Goal: Transaction & Acquisition: Purchase product/service

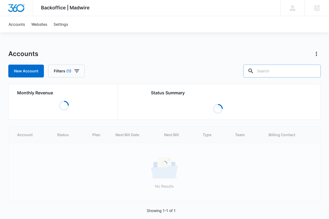
click at [272, 69] on input "text" at bounding box center [282, 71] width 77 height 13
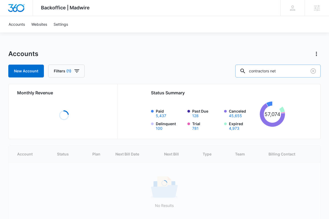
type input "contractors net"
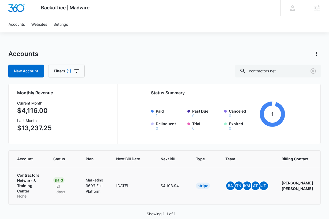
click at [24, 187] on p "Contractors Network & Training Center" at bounding box center [28, 183] width 23 height 21
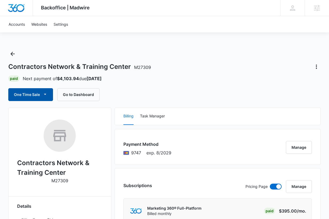
click at [29, 99] on button "One Time Sale" at bounding box center [30, 94] width 45 height 13
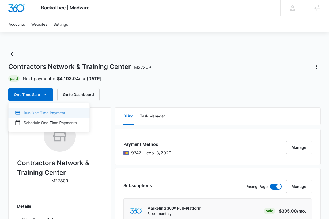
click at [38, 111] on div "Run One-Time Payment" at bounding box center [46, 113] width 62 height 6
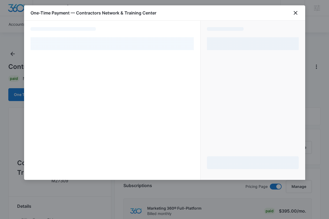
select select "pm_1QYESWA4n8RTgNjUTnaRuYcL"
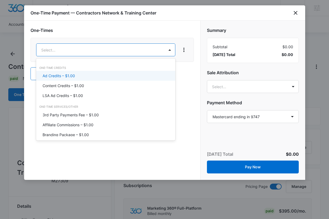
click at [78, 77] on div "Ad Credits – $1.00" at bounding box center [105, 76] width 125 height 6
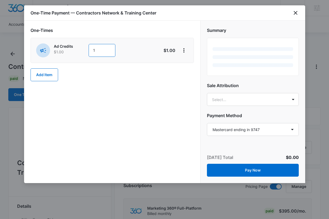
click at [102, 52] on input "1" at bounding box center [102, 50] width 27 height 13
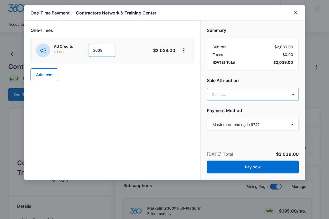
type input "2039"
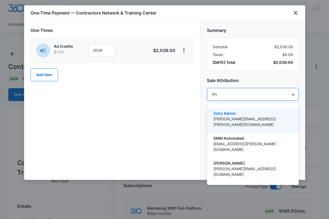
type input "tomm"
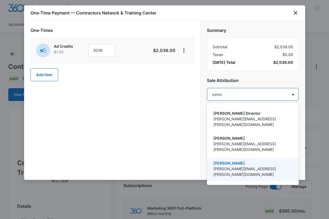
click at [239, 160] on p "[PERSON_NAME]" at bounding box center [253, 163] width 78 height 6
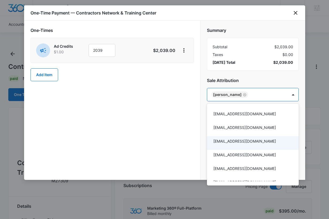
click at [179, 124] on div at bounding box center [164, 109] width 329 height 219
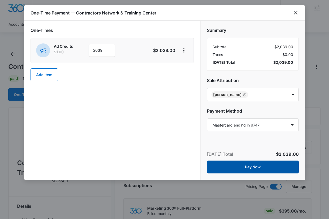
click at [238, 163] on button "Pay Now" at bounding box center [253, 167] width 92 height 13
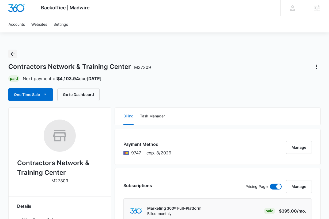
click at [11, 52] on icon "Back" at bounding box center [12, 54] width 6 height 6
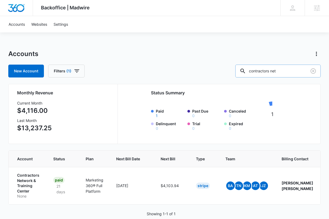
click at [284, 70] on input "contractors net" at bounding box center [278, 71] width 85 height 13
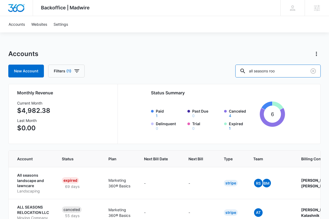
type input "all seasons roo"
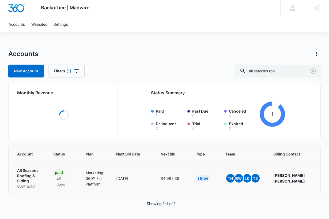
click at [24, 176] on p "All Seasons Roofing & Siding" at bounding box center [28, 176] width 23 height 16
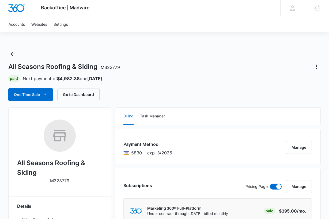
scroll to position [3, 0]
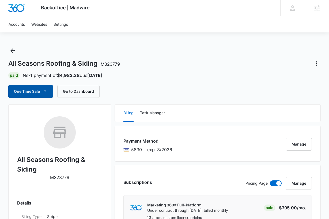
click at [40, 91] on button "One Time Sale" at bounding box center [30, 91] width 45 height 13
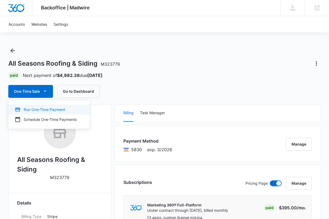
click at [39, 109] on div "Run One-Time Payment" at bounding box center [46, 110] width 62 height 6
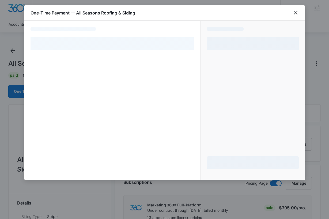
select select "pm_1SAIDdA4n8RTgNjUF5rFEYi0"
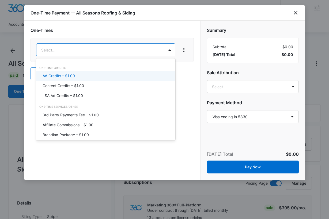
click at [98, 75] on div "Ad Credits – $1.00" at bounding box center [105, 76] width 125 height 6
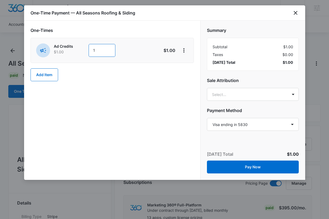
click at [107, 52] on input "1" at bounding box center [102, 50] width 27 height 13
type input "2000"
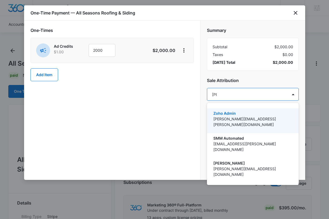
type input "tomm"
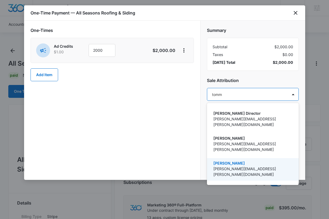
click at [230, 160] on p "[PERSON_NAME]" at bounding box center [253, 163] width 78 height 6
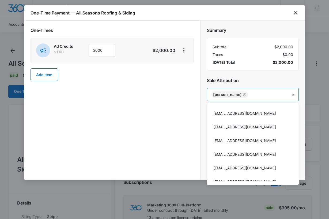
click at [172, 112] on div at bounding box center [164, 109] width 329 height 219
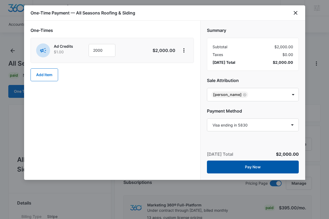
click at [223, 167] on button "Pay Now" at bounding box center [253, 167] width 92 height 13
